Goal: Task Accomplishment & Management: Complete application form

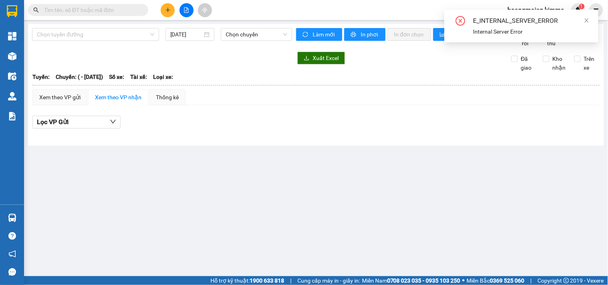
click at [67, 62] on div at bounding box center [162, 58] width 260 height 13
click at [170, 10] on icon "plus" at bounding box center [168, 10] width 6 height 6
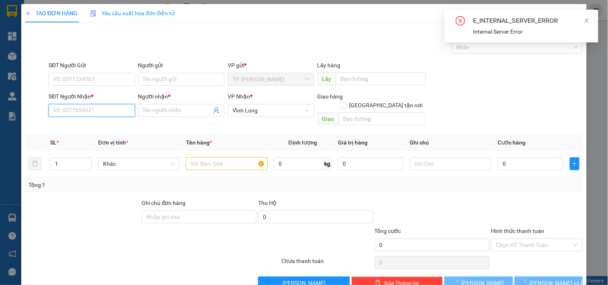
click at [90, 115] on input "SĐT Người Nhận *" at bounding box center [92, 110] width 86 height 13
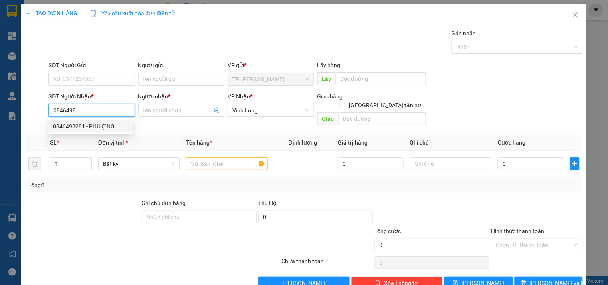
drag, startPoint x: 96, startPoint y: 126, endPoint x: 154, endPoint y: 130, distance: 57.9
click at [97, 126] on div "0846498281 - PHƯỢNG" at bounding box center [91, 126] width 76 height 9
type input "0846498281"
type input "PHƯỢNG"
type input "0846498281"
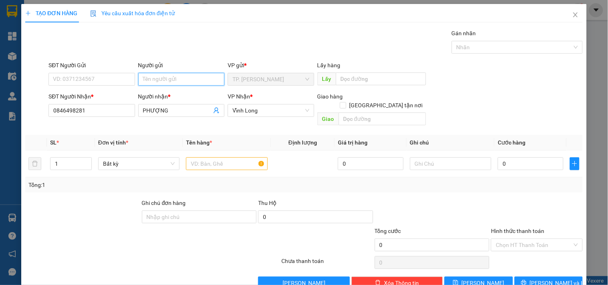
click at [178, 80] on input "Người gửi" at bounding box center [181, 79] width 86 height 13
click at [166, 80] on input "Người gửi" at bounding box center [181, 79] width 86 height 13
type input "bán"
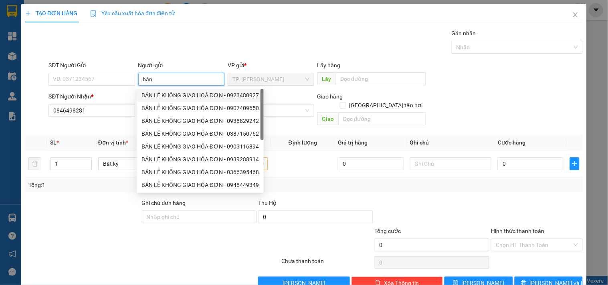
click at [165, 91] on div "BÁN LẺ KHÔNG GIAO HOÁ ĐƠN - 0923480927" at bounding box center [200, 95] width 117 height 9
type input "0923480927"
type input "BÁN LẺ KHÔNG GIAO HOÁ ĐƠN"
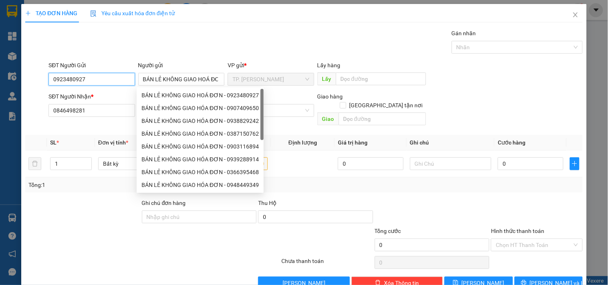
click at [93, 75] on input "0923480927" at bounding box center [92, 79] width 86 height 13
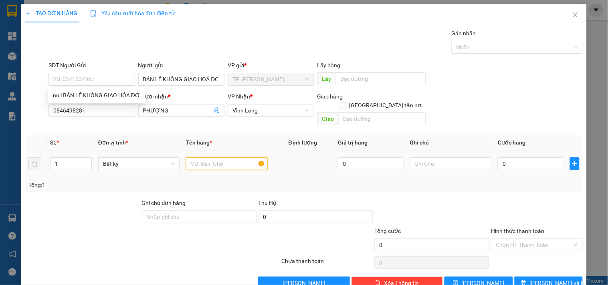
click at [213, 158] on input "text" at bounding box center [226, 164] width 81 height 13
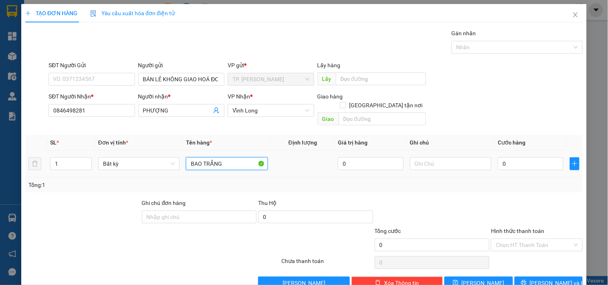
type input "BAO TRẮNG"
type input "TÍN"
type input "005"
type input "5"
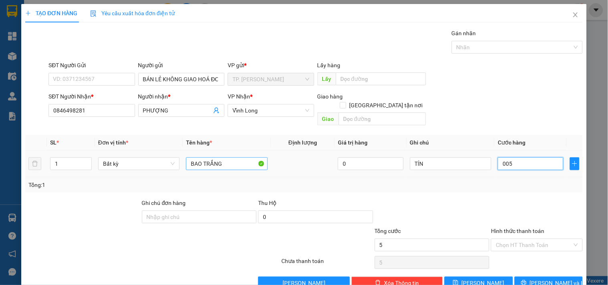
type input "0.050"
type input "50"
click at [504, 239] on input "Hình thức thanh toán" at bounding box center [534, 245] width 76 height 12
type input "50.000"
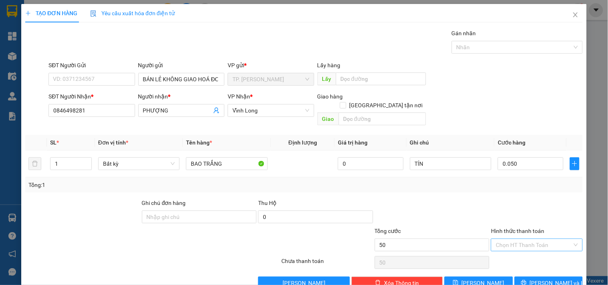
type input "50.000"
click at [511, 250] on div "Tại văn phòng" at bounding box center [532, 252] width 81 height 9
type input "0"
click at [527, 270] on icon "printer" at bounding box center [524, 283] width 6 height 6
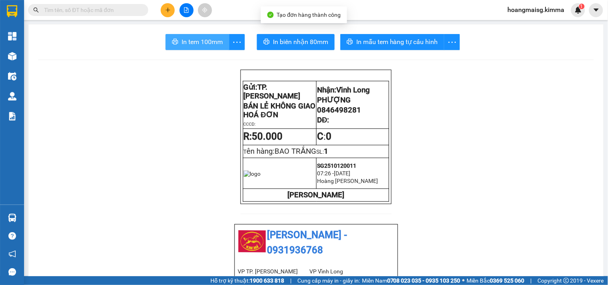
click at [192, 39] on span "In tem 100mm" at bounding box center [202, 42] width 41 height 10
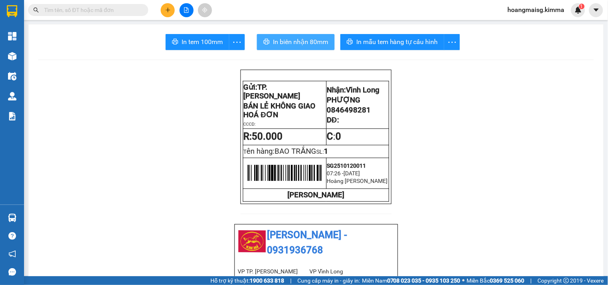
click at [273, 49] on button "In biên nhận 80mm" at bounding box center [296, 42] width 78 height 16
drag, startPoint x: 95, startPoint y: 13, endPoint x: 64, endPoint y: 13, distance: 31.3
click at [94, 10] on input "text" at bounding box center [91, 10] width 95 height 9
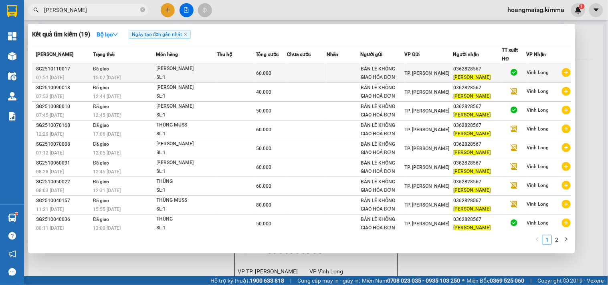
type input "[PERSON_NAME]"
click at [418, 74] on span "TP. [PERSON_NAME]" at bounding box center [427, 74] width 45 height 6
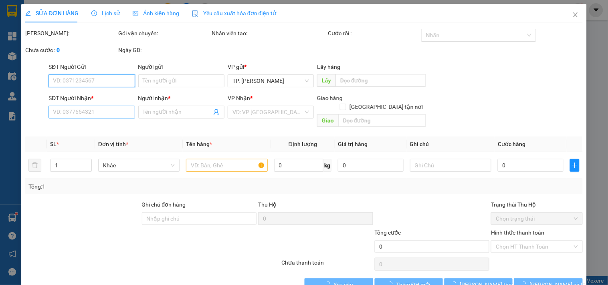
type input "BÁN LẺ KHÔNG GIAO HÓA ĐƠN"
type input "0362828567"
type input "[PERSON_NAME]"
type input "SA G"
type input "60.000"
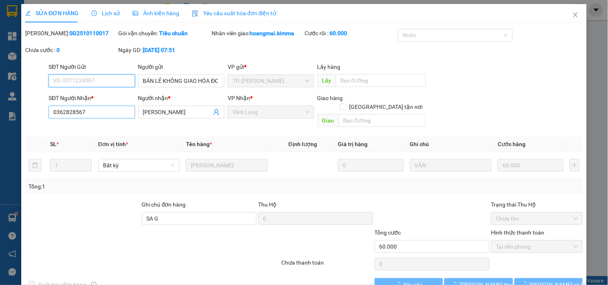
checkbox input "true"
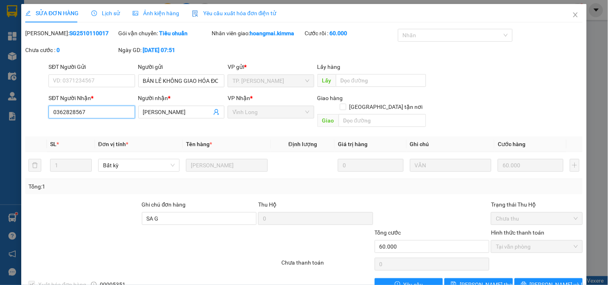
drag, startPoint x: 94, startPoint y: 111, endPoint x: 55, endPoint y: 109, distance: 39.3
click at [44, 111] on div "SĐT Người Nhận * 0362828567 0362828567 Người nhận * TÙNG LÂM VP Nhận * Vĩnh Lo…" at bounding box center [303, 112] width 559 height 37
drag, startPoint x: 571, startPoint y: 11, endPoint x: 245, endPoint y: 9, distance: 326.0
click at [571, 11] on span "Close" at bounding box center [576, 15] width 22 height 22
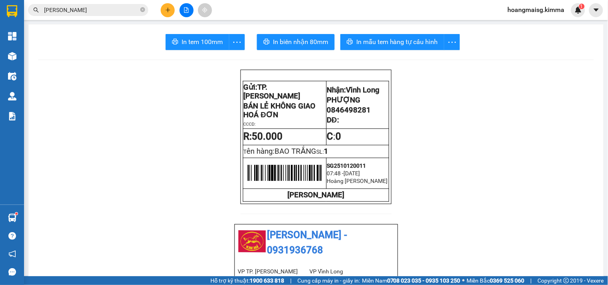
click at [169, 10] on icon "plus" at bounding box center [168, 10] width 4 height 0
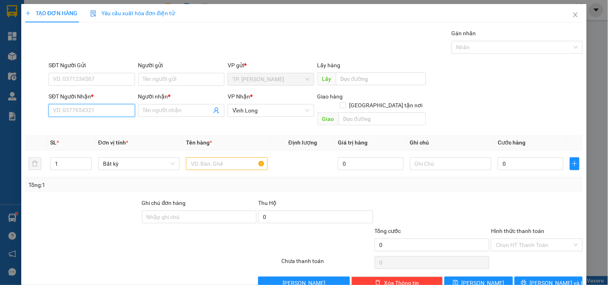
click at [77, 111] on input "SĐT Người Nhận *" at bounding box center [92, 110] width 86 height 13
paste input "0362828567"
type input "0362828567"
click at [73, 126] on div "0362828567 - [PERSON_NAME]" at bounding box center [92, 126] width 79 height 9
type input "[PERSON_NAME]"
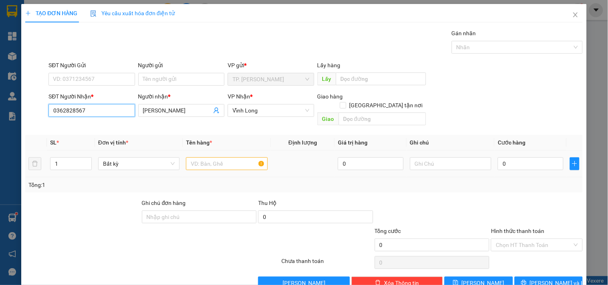
type input "0362828567"
click at [205, 158] on input "text" at bounding box center [226, 164] width 81 height 13
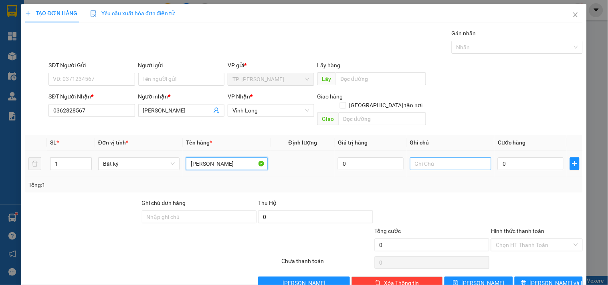
type input "[PERSON_NAME]"
click at [444, 158] on input "text" at bounding box center [450, 164] width 81 height 13
type input "VĂN"
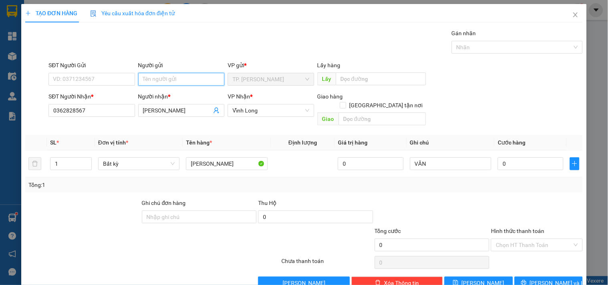
click at [190, 77] on input "Người gửi" at bounding box center [181, 79] width 86 height 13
type input "B"
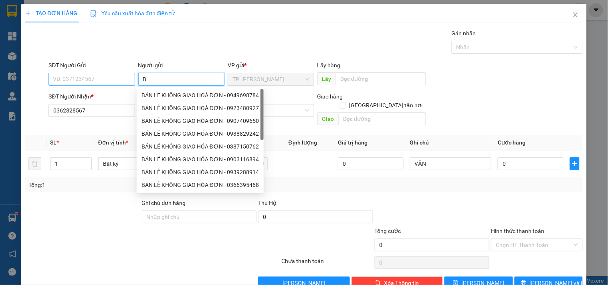
drag, startPoint x: 155, startPoint y: 95, endPoint x: 113, endPoint y: 84, distance: 43.6
click at [154, 95] on div "BÁN LE KHÔNG GIAO HOÁ ĐƠN - 0949698784" at bounding box center [200, 95] width 117 height 9
type input "0949698784"
type input "BÁN LE KHÔNG GIAO HOÁ ĐƠN"
drag, startPoint x: 111, startPoint y: 83, endPoint x: 105, endPoint y: 73, distance: 11.6
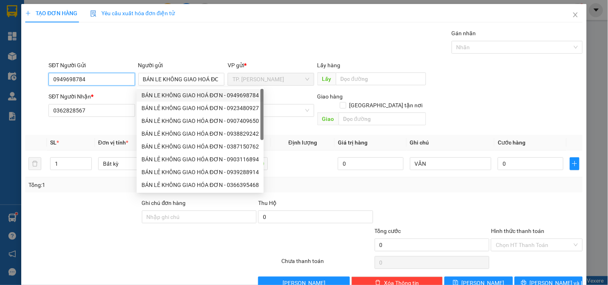
click at [107, 75] on input "0949698784" at bounding box center [92, 79] width 86 height 13
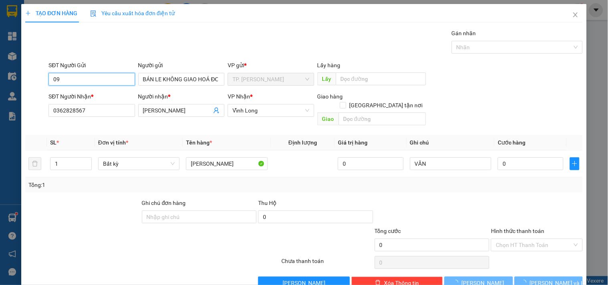
type input "0"
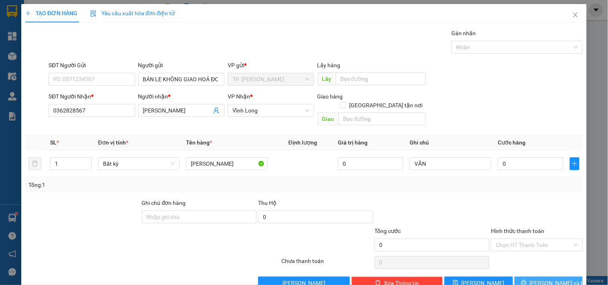
click at [547, 270] on span "[PERSON_NAME] và In" at bounding box center [558, 283] width 56 height 9
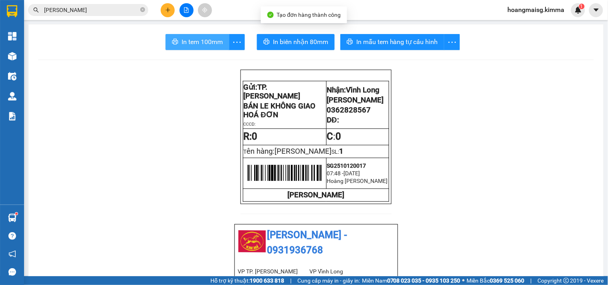
click at [213, 44] on span "In tem 100mm" at bounding box center [202, 42] width 41 height 10
click at [164, 4] on button at bounding box center [168, 10] width 14 height 14
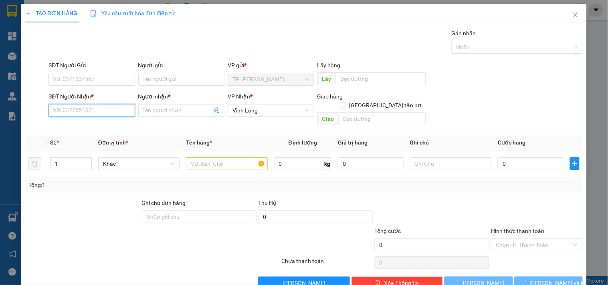
click at [98, 106] on input "SĐT Người Nhận *" at bounding box center [92, 110] width 86 height 13
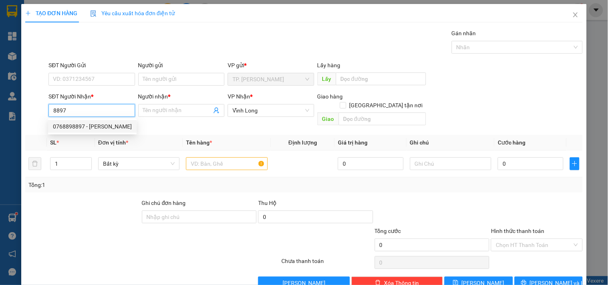
click at [74, 123] on div "0768898897 - [PERSON_NAME]" at bounding box center [92, 126] width 79 height 9
type input "0768898897"
type input "[PERSON_NAME]"
type input "0768898897"
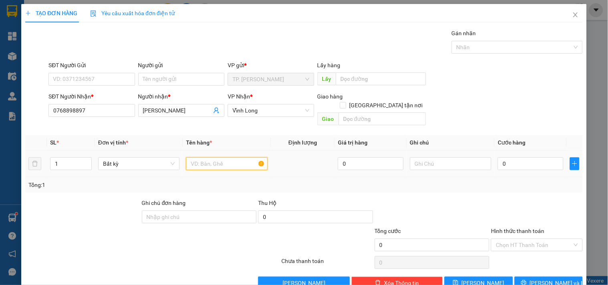
click at [199, 158] on input "text" at bounding box center [226, 164] width 81 height 13
type input "GÓI RAU"
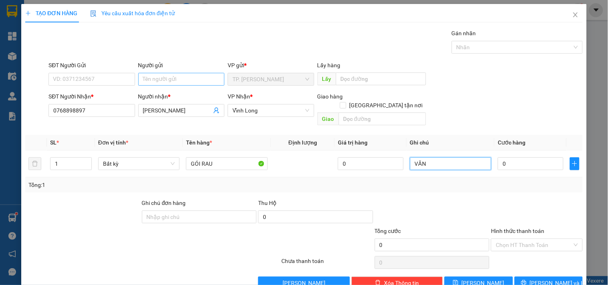
type input "VĂN"
click at [198, 77] on input "Người gửi" at bounding box center [181, 79] width 86 height 13
type input "B"
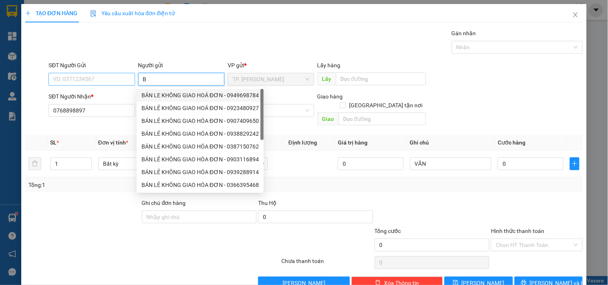
drag, startPoint x: 166, startPoint y: 92, endPoint x: 129, endPoint y: 85, distance: 37.3
click at [159, 90] on div "BÁN LE KHÔNG GIAO HOÁ ĐƠN - 0949698784" at bounding box center [200, 95] width 127 height 13
type input "0949698784"
type input "BÁN LE KHÔNG GIAO HOÁ ĐƠN"
click at [115, 81] on input "0949698784" at bounding box center [92, 79] width 86 height 13
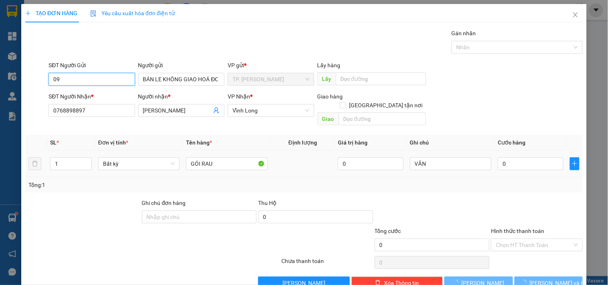
type input "0"
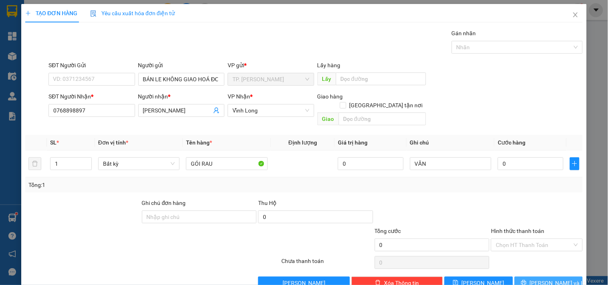
click at [540, 270] on button "[PERSON_NAME] và In" at bounding box center [549, 283] width 68 height 13
click at [540, 270] on span "[PERSON_NAME] và In" at bounding box center [558, 283] width 56 height 9
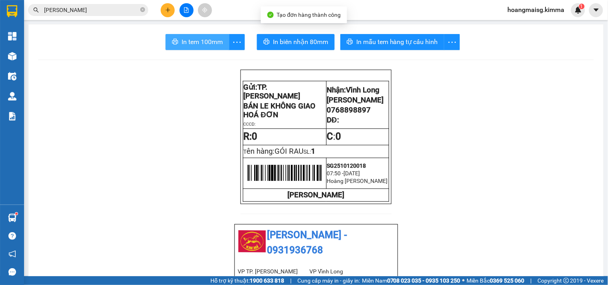
drag, startPoint x: 198, startPoint y: 42, endPoint x: 198, endPoint y: 38, distance: 4.4
click at [198, 42] on span "In tem 100mm" at bounding box center [202, 42] width 41 height 10
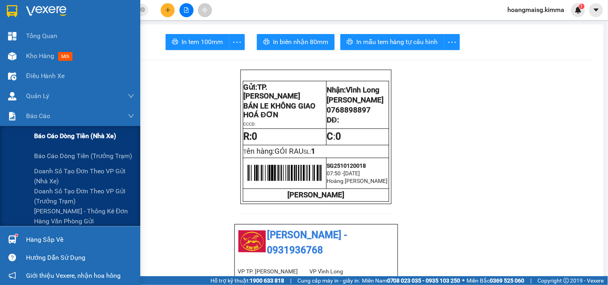
click at [46, 133] on span "Báo cáo dòng tiền (nhà xe)" at bounding box center [75, 136] width 82 height 10
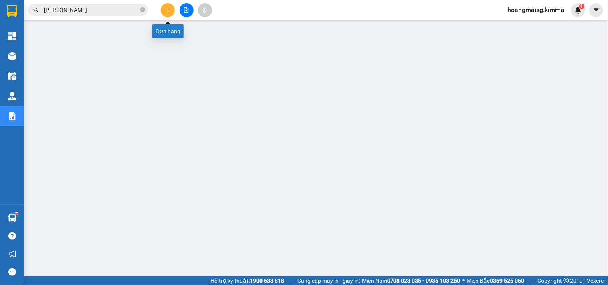
click at [171, 10] on button at bounding box center [168, 10] width 14 height 14
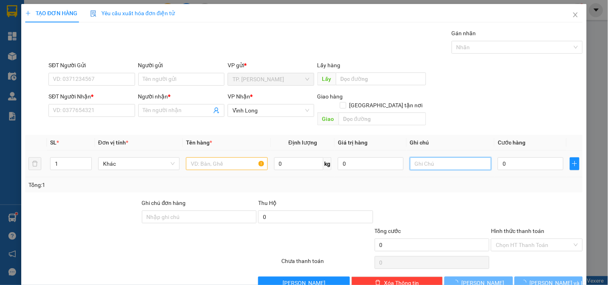
click at [423, 158] on input "text" at bounding box center [450, 164] width 81 height 13
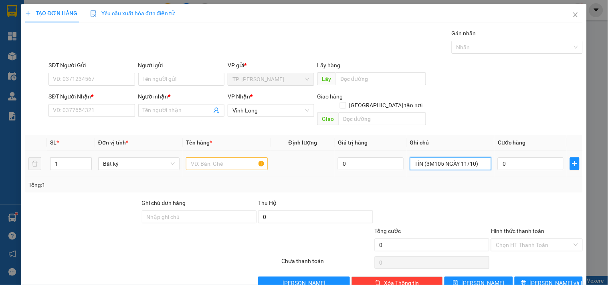
type input "TÍN (3M105 NGÀY 11/10)"
click at [215, 158] on input "text" at bounding box center [226, 164] width 81 height 13
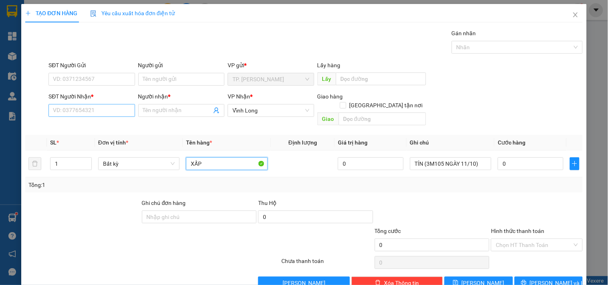
type input "XẤP"
click at [102, 107] on input "SĐT Người Nhận *" at bounding box center [92, 110] width 86 height 13
type input "0000000000"
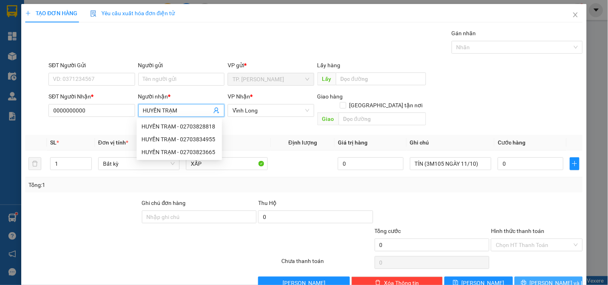
type input "HUYỀN TRẠM"
click at [528, 270] on button "[PERSON_NAME] và In" at bounding box center [549, 283] width 68 height 13
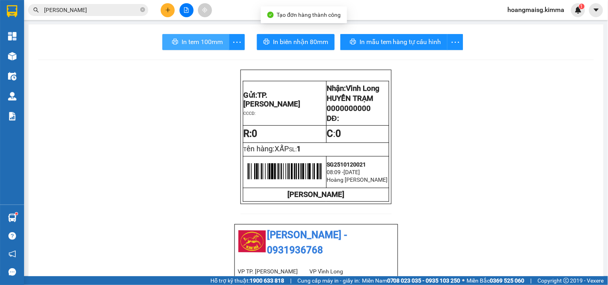
click at [209, 41] on span "In tem 100mm" at bounding box center [202, 42] width 41 height 10
